Goal: Task Accomplishment & Management: Use online tool/utility

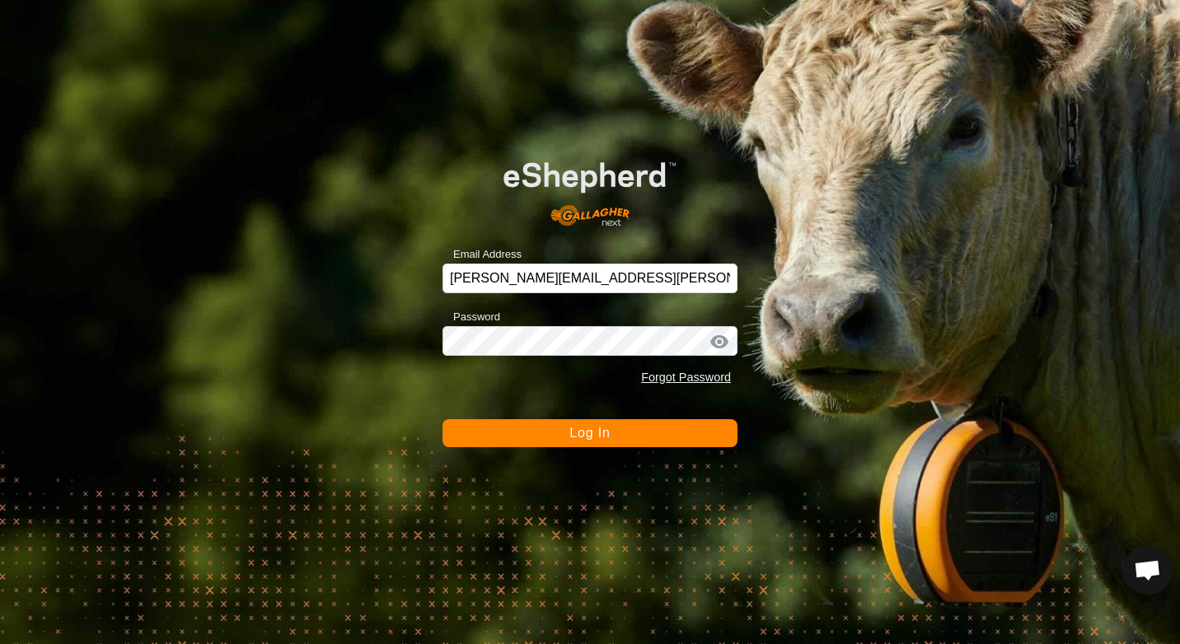
click at [516, 426] on button "Log In" at bounding box center [590, 433] width 295 height 28
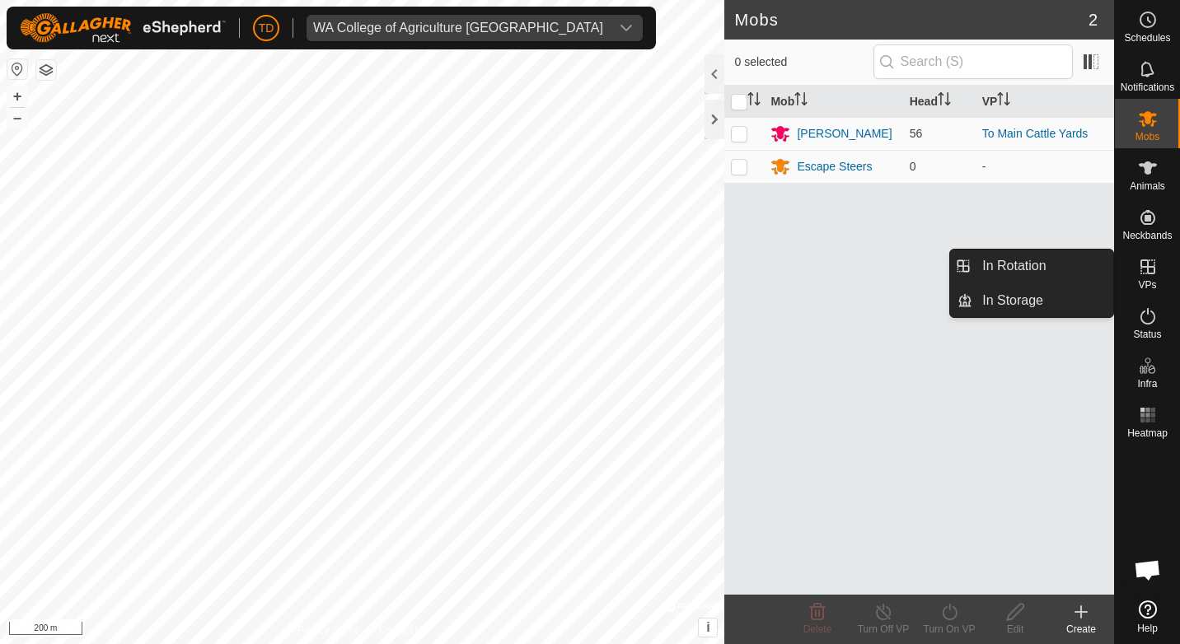
click at [1138, 272] on icon at bounding box center [1148, 267] width 20 height 20
click at [1093, 260] on link "In Rotation" at bounding box center [1042, 266] width 141 height 33
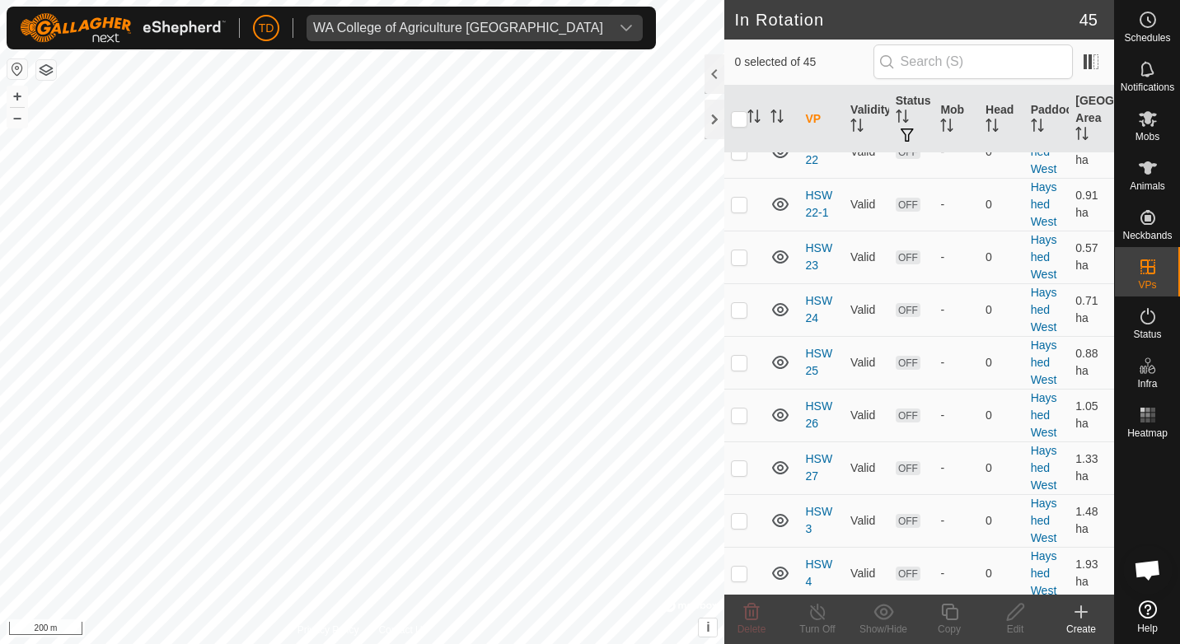
scroll to position [2292, 0]
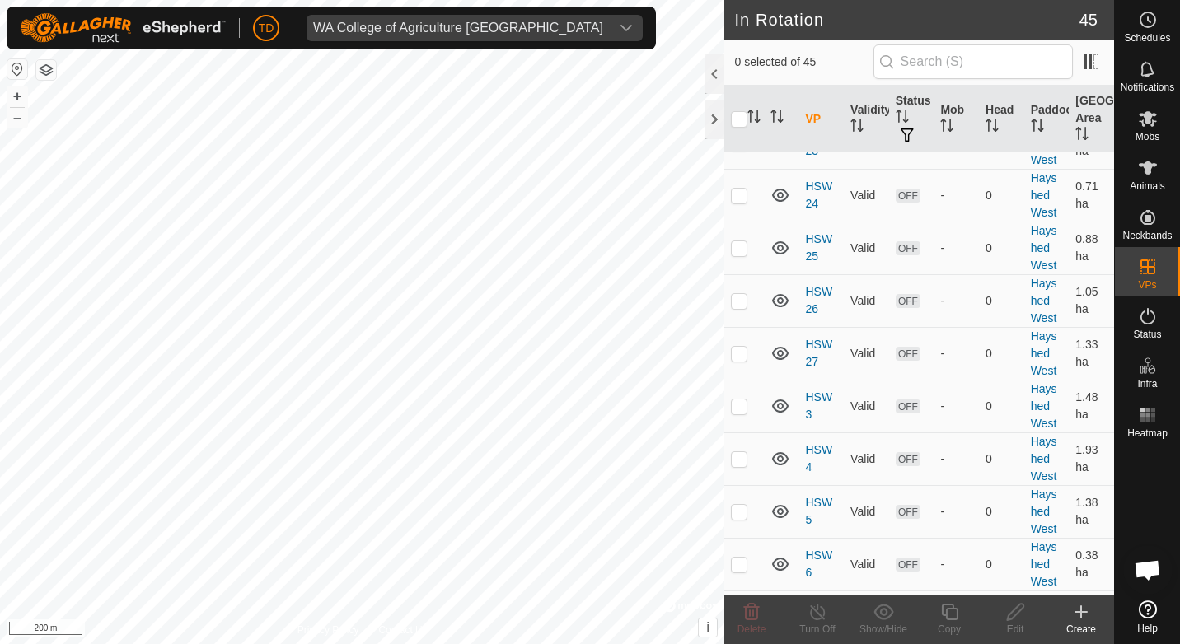
checkbox input "true"
click at [817, 604] on icon at bounding box center [818, 612] width 21 height 20
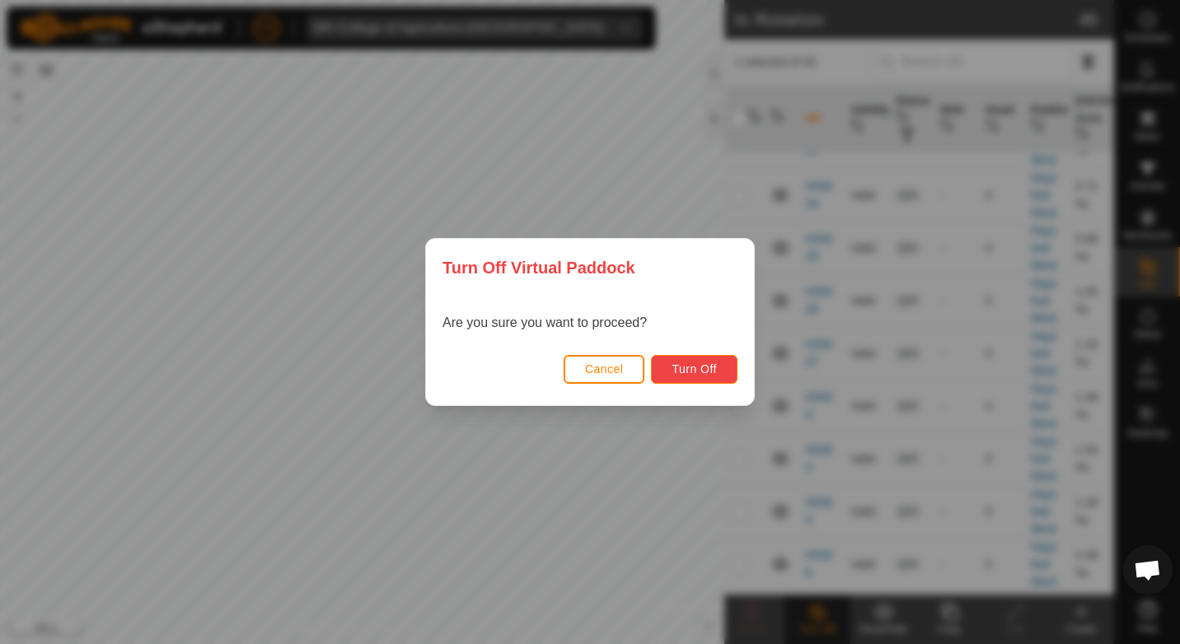
click at [699, 364] on span "Turn Off" at bounding box center [694, 369] width 45 height 13
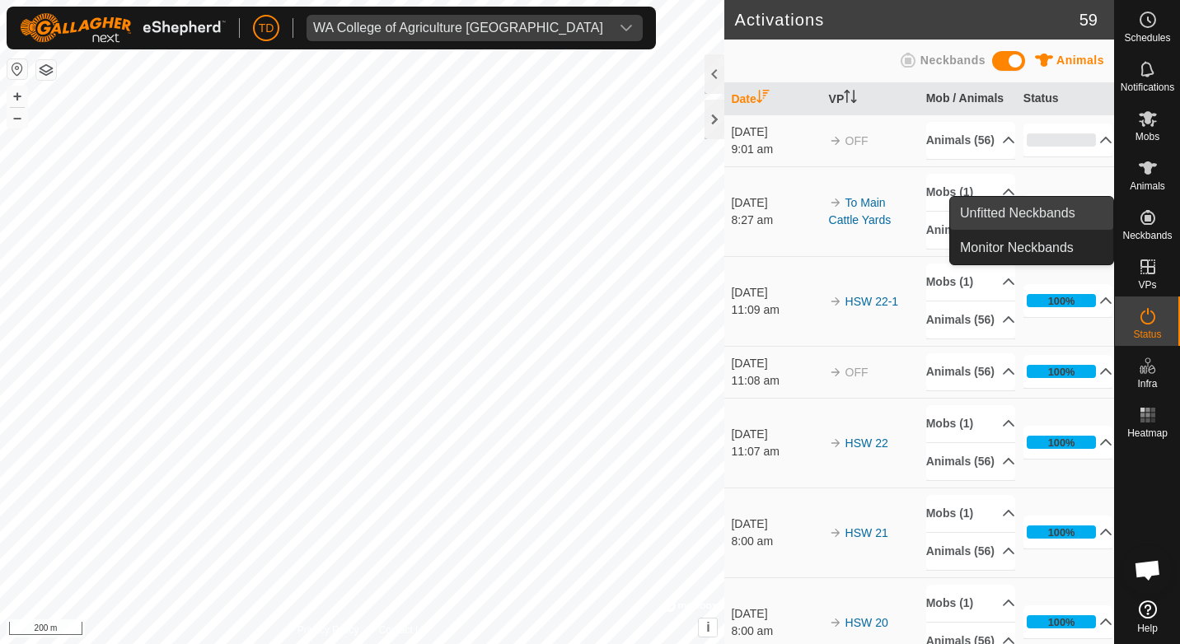
click at [1059, 218] on link "Unfitted Neckbands" at bounding box center [1031, 213] width 163 height 33
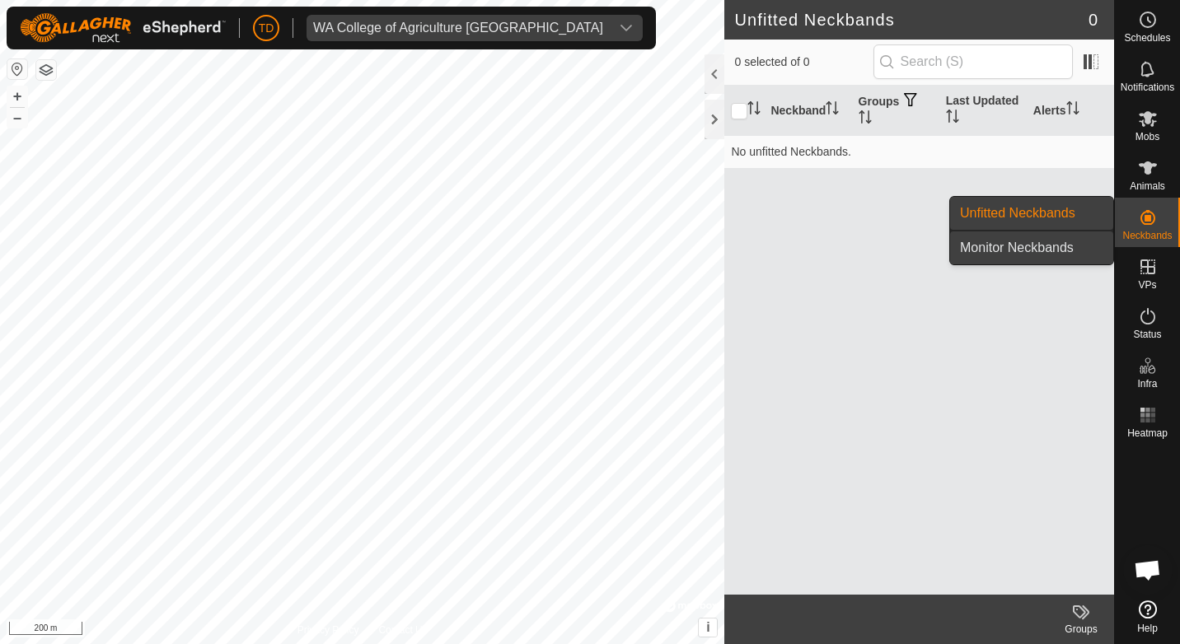
click at [1057, 241] on link "Monitor Neckbands" at bounding box center [1031, 248] width 163 height 33
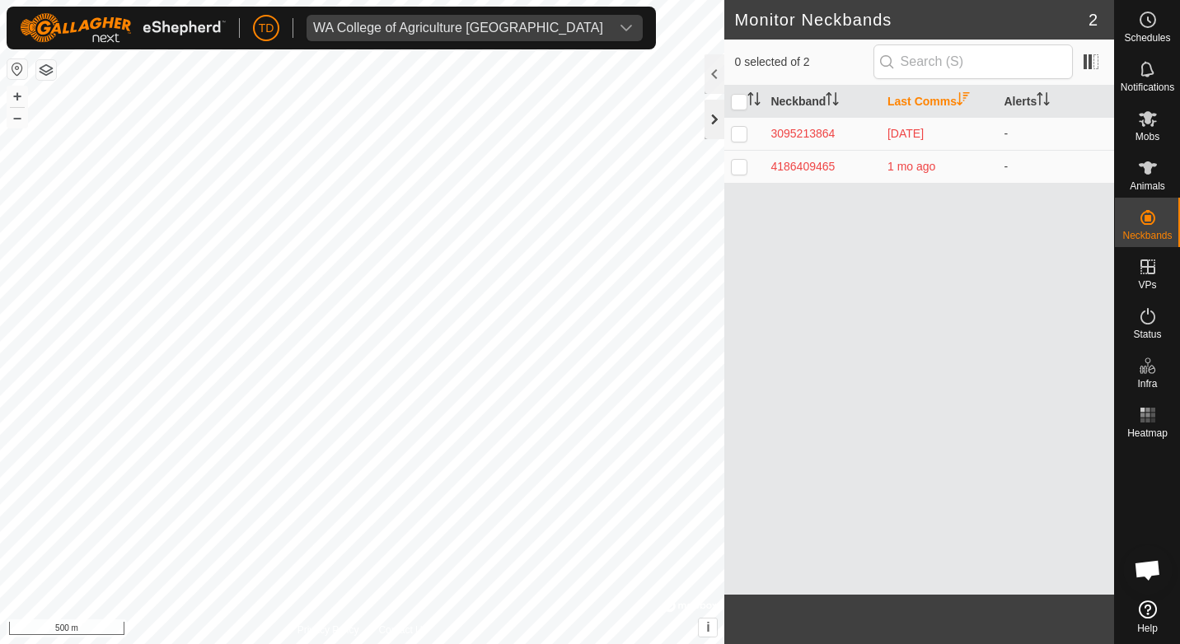
click at [719, 123] on div at bounding box center [715, 120] width 20 height 40
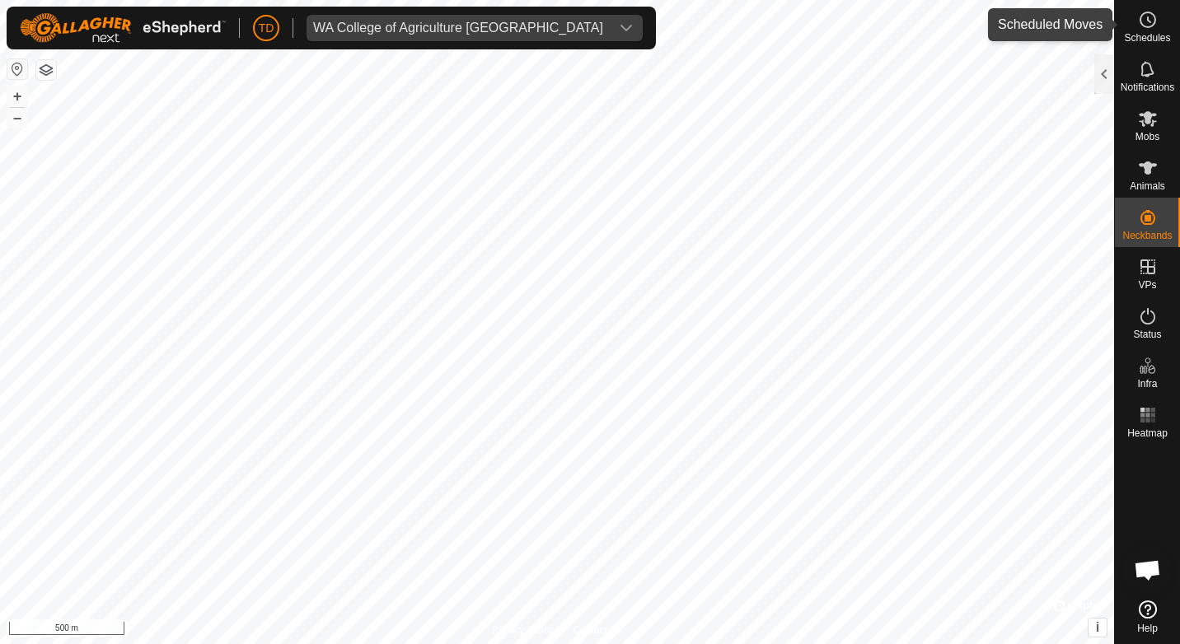
click at [1161, 33] on span "Schedules" at bounding box center [1147, 38] width 46 height 10
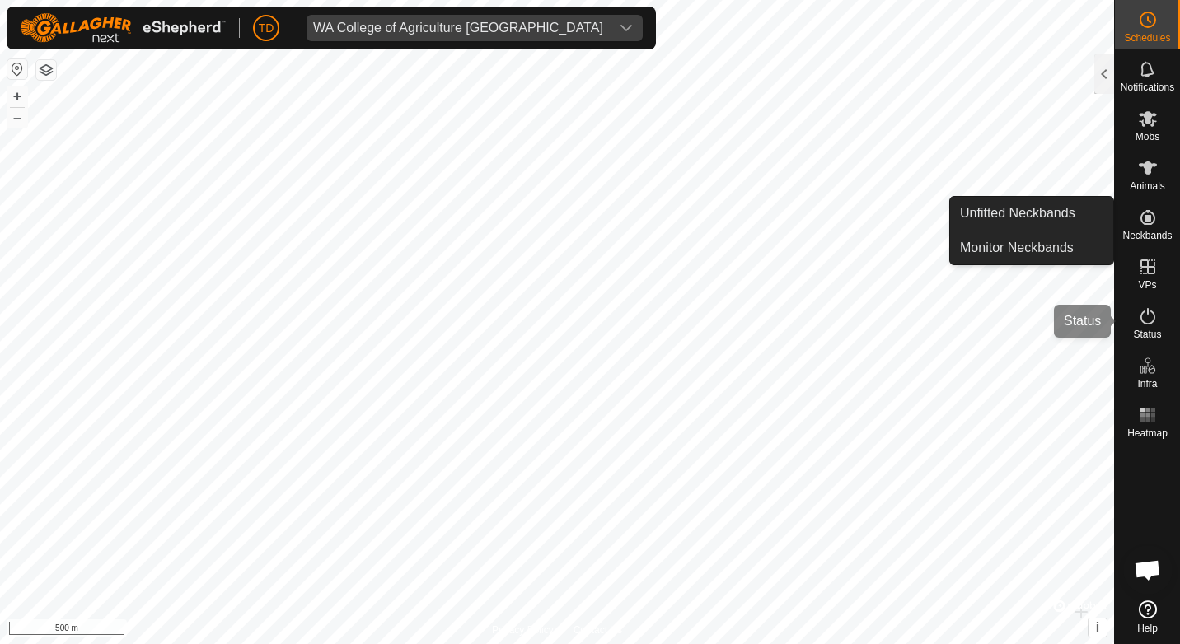
drag, startPoint x: 1140, startPoint y: 314, endPoint x: 1143, endPoint y: 322, distance: 8.9
click at [1140, 314] on icon at bounding box center [1148, 317] width 20 height 20
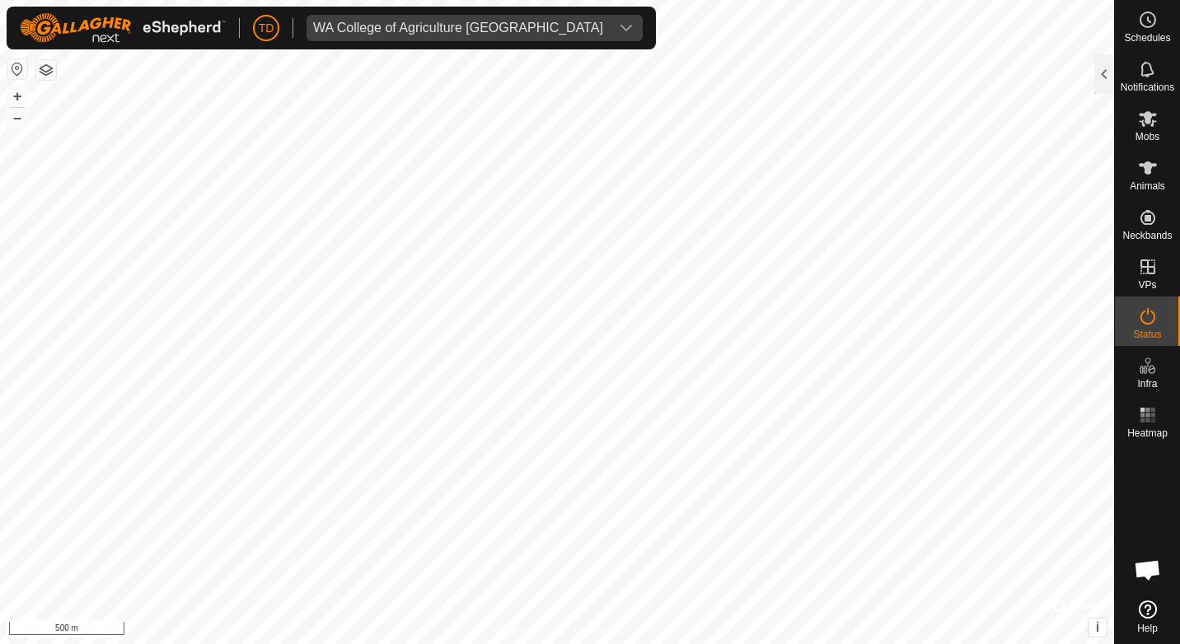
click at [1143, 322] on icon at bounding box center [1147, 316] width 15 height 16
click at [1111, 62] on div at bounding box center [1104, 74] width 20 height 40
